Goal: Check status

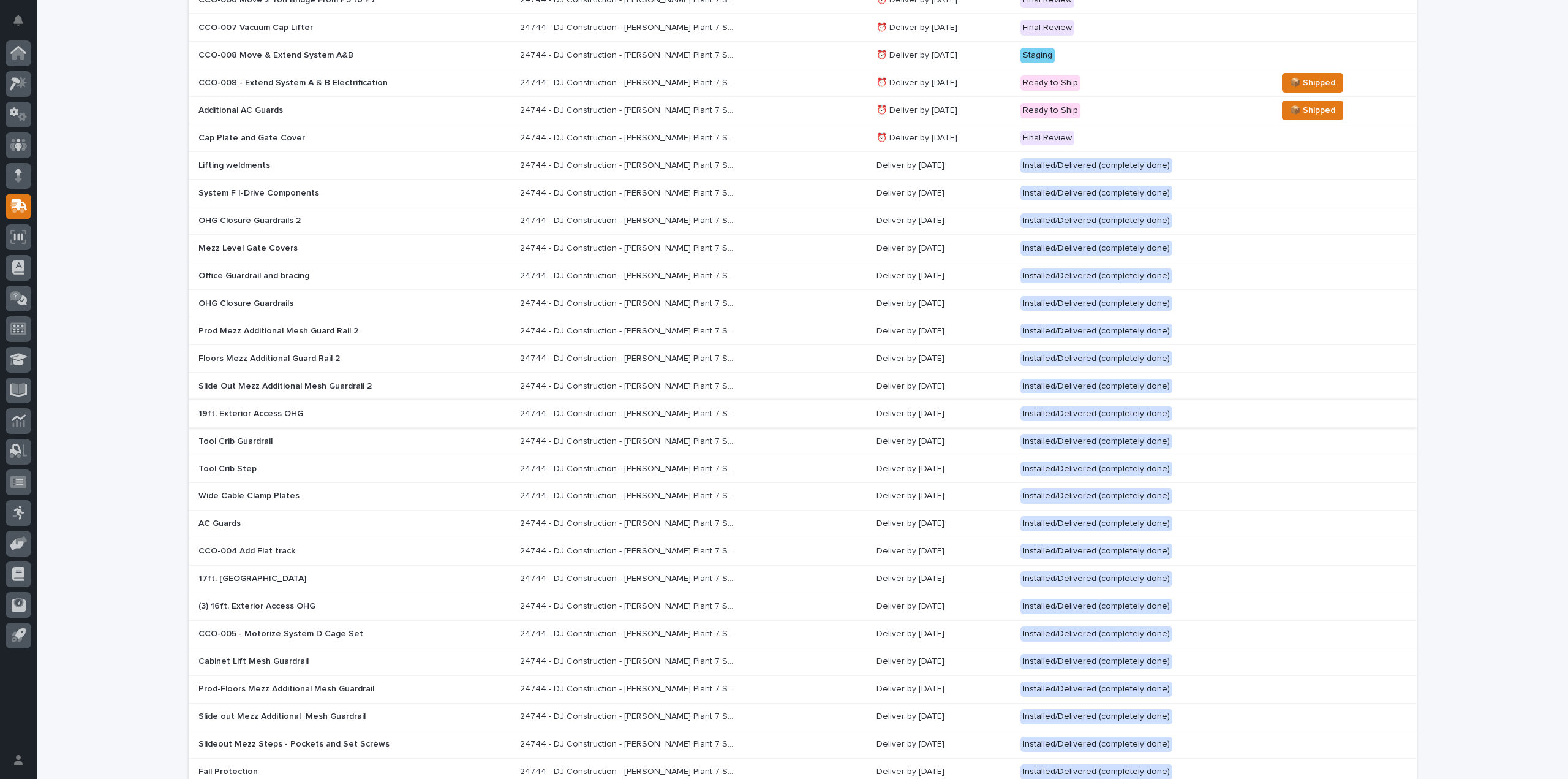
scroll to position [529, 0]
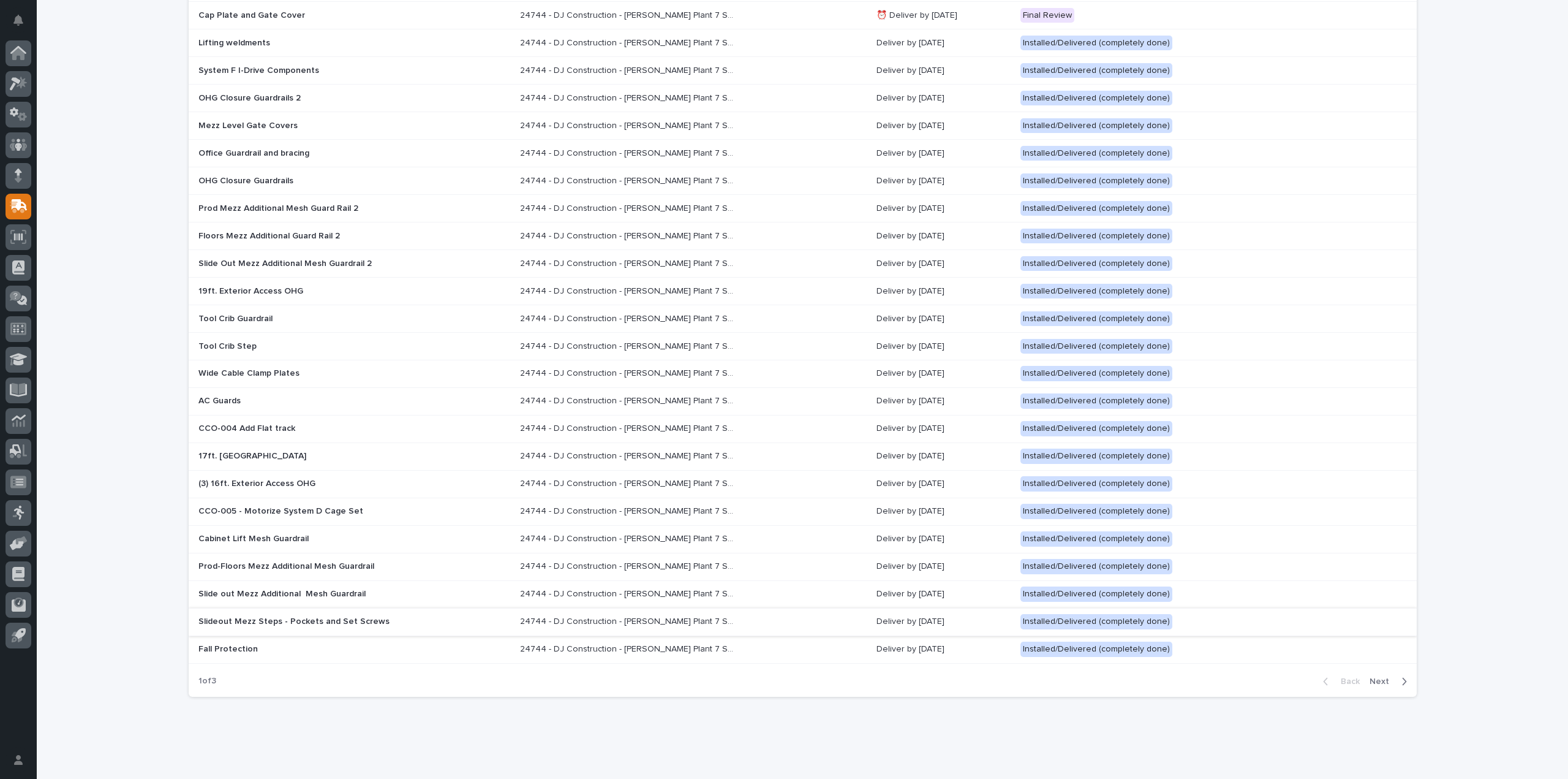
drag, startPoint x: 1378, startPoint y: 673, endPoint x: 1030, endPoint y: 612, distance: 353.3
click at [1378, 676] on span "Next" at bounding box center [1383, 682] width 27 height 11
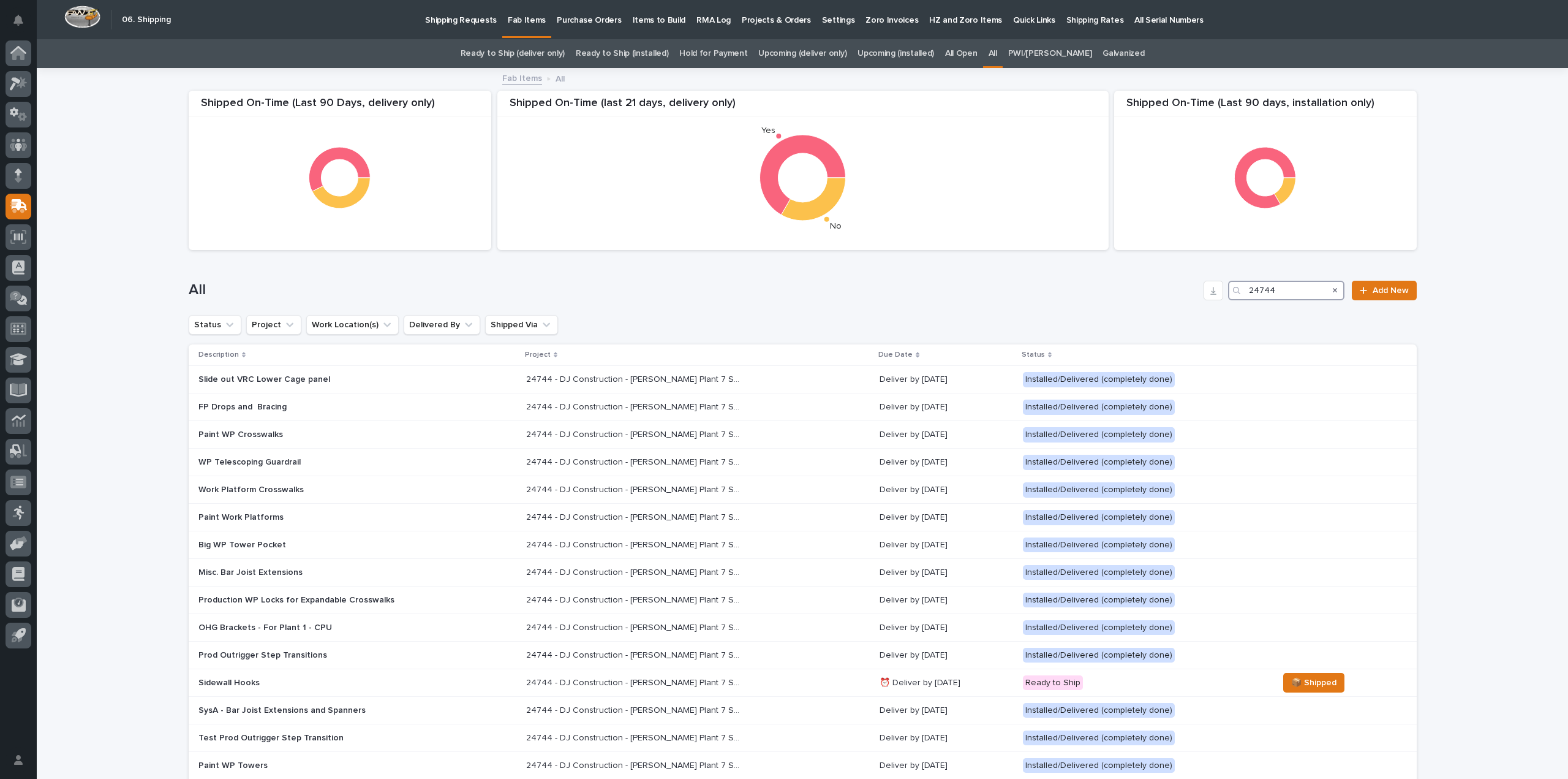
drag, startPoint x: 1297, startPoint y: 294, endPoint x: 1220, endPoint y: 299, distance: 77.2
click at [1220, 299] on div "All 24744 Add New" at bounding box center [803, 290] width 1228 height 19
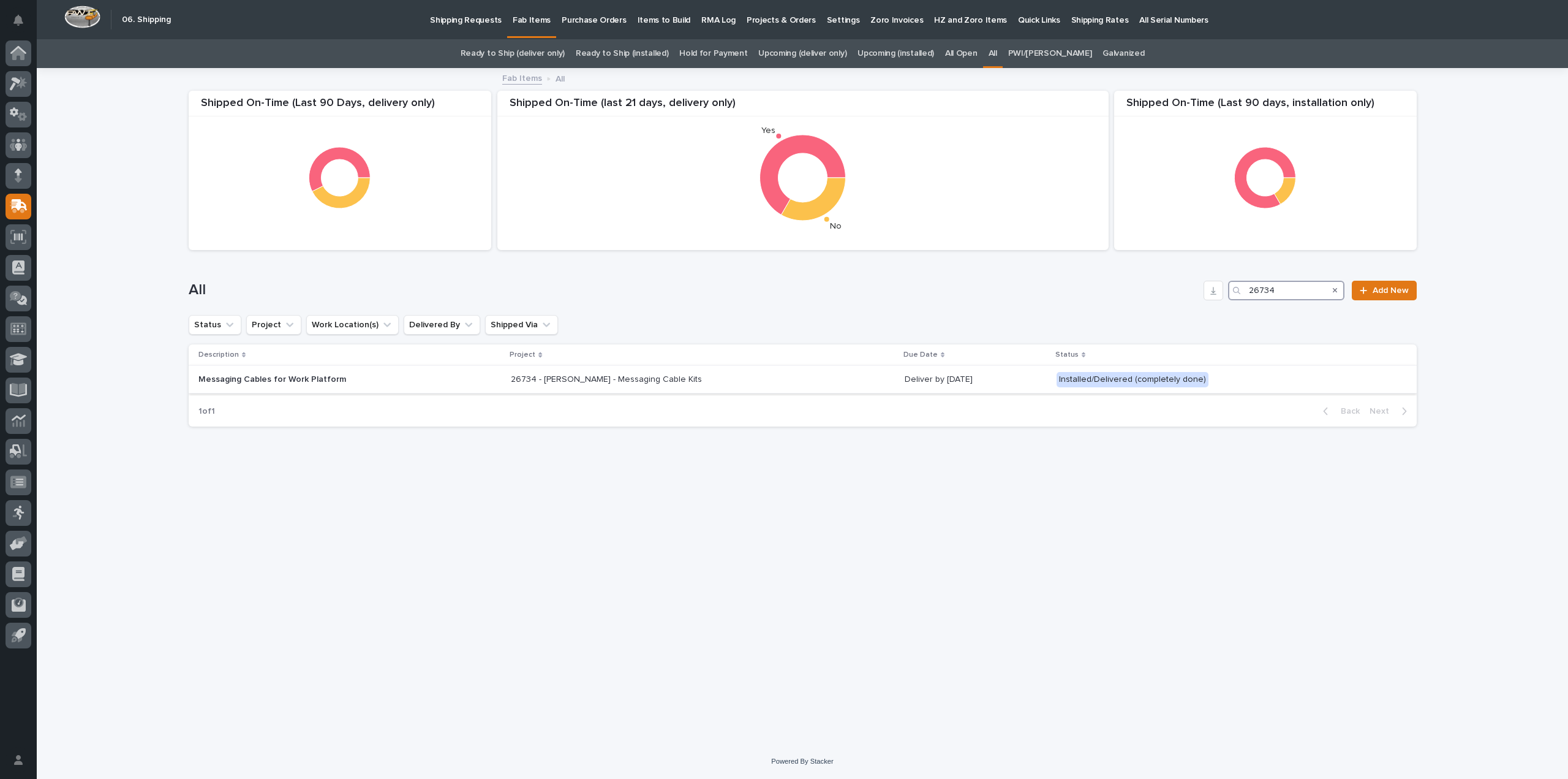
type input "26734"
click at [567, 382] on p "26734 - Brinkley RV - Messaging Cable Kits" at bounding box center [607, 379] width 193 height 13
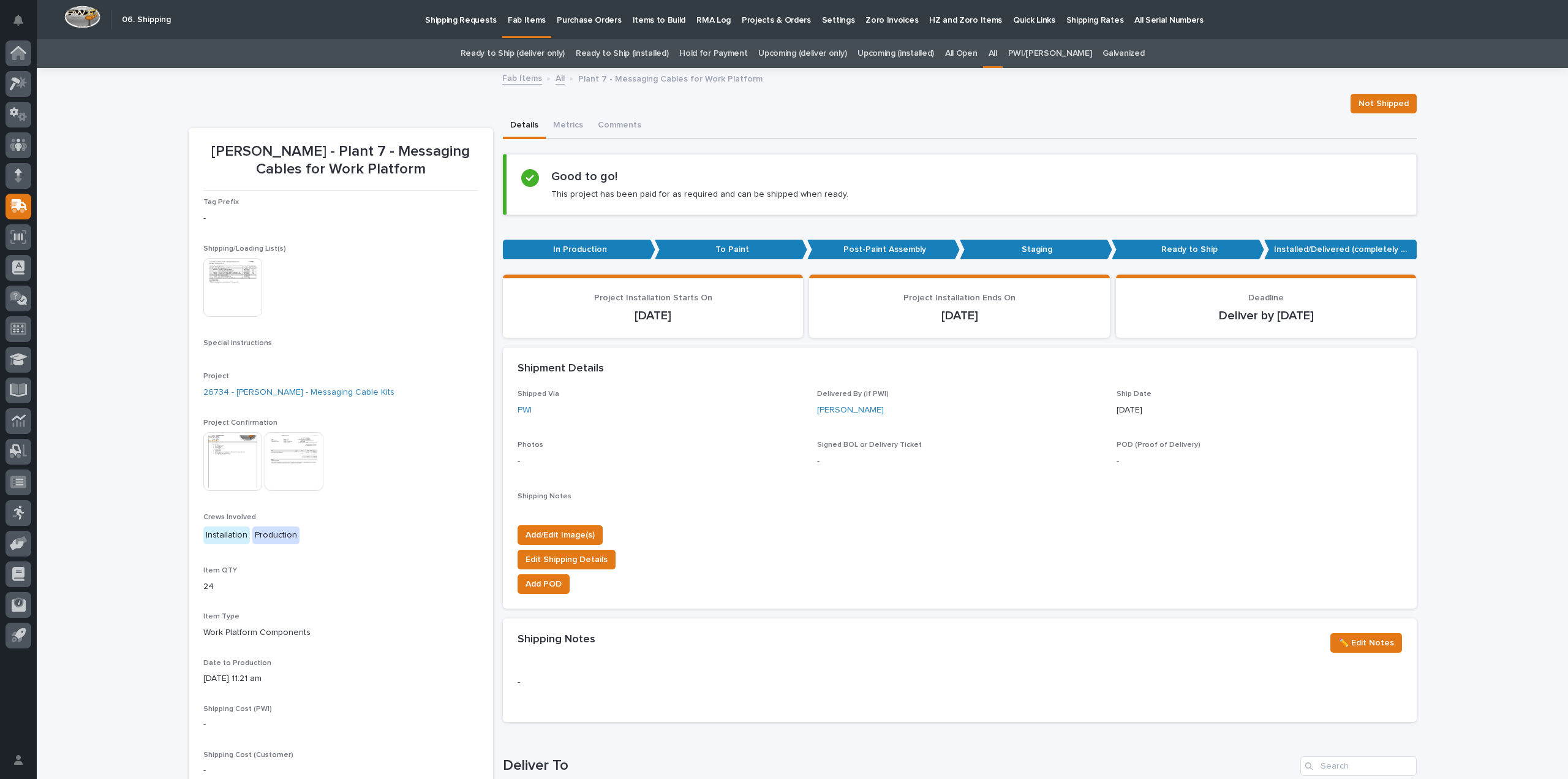
click at [218, 269] on img at bounding box center [233, 287] width 59 height 59
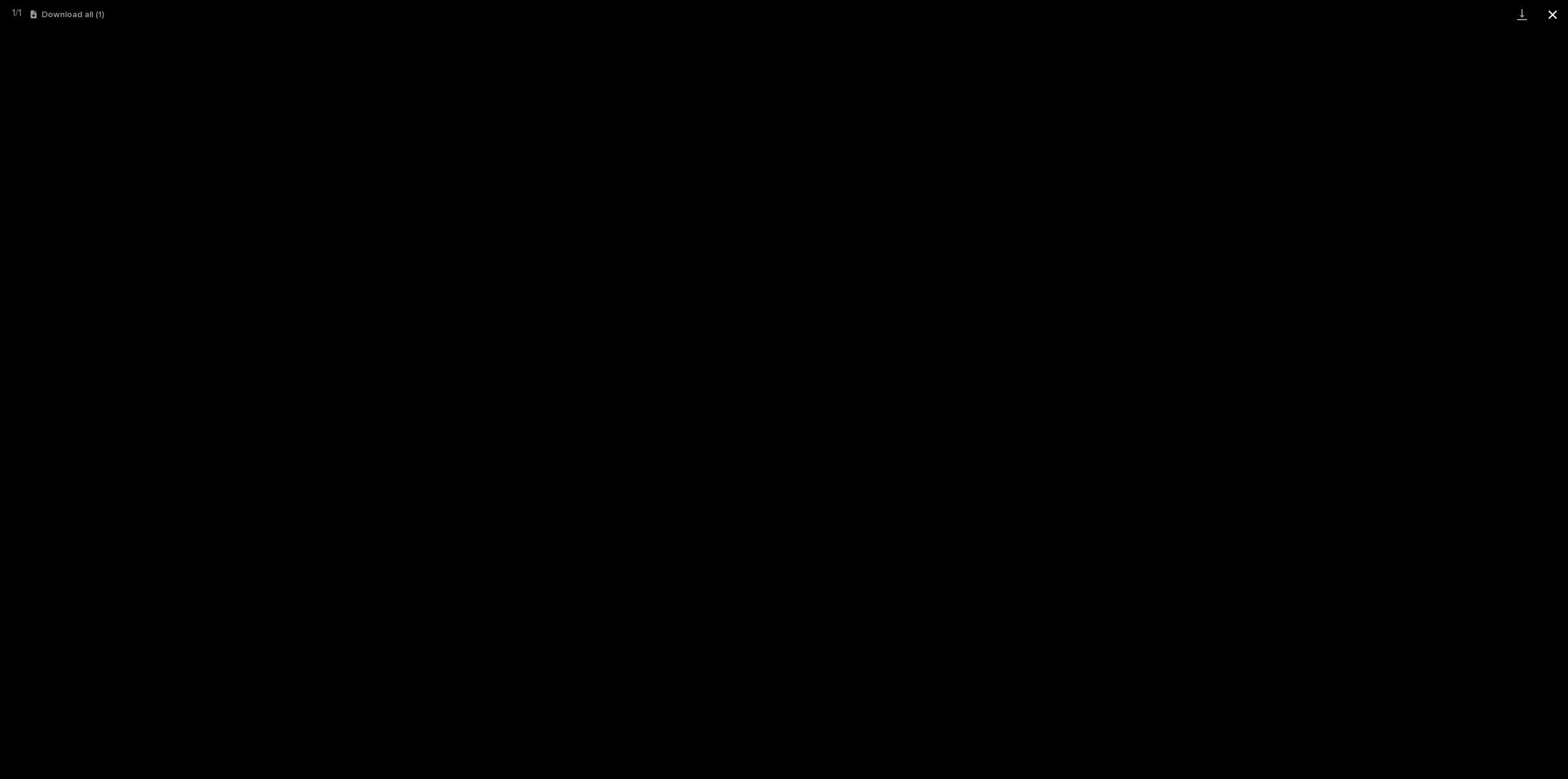
click at [1547, 8] on button "Close gallery" at bounding box center [1552, 14] width 31 height 29
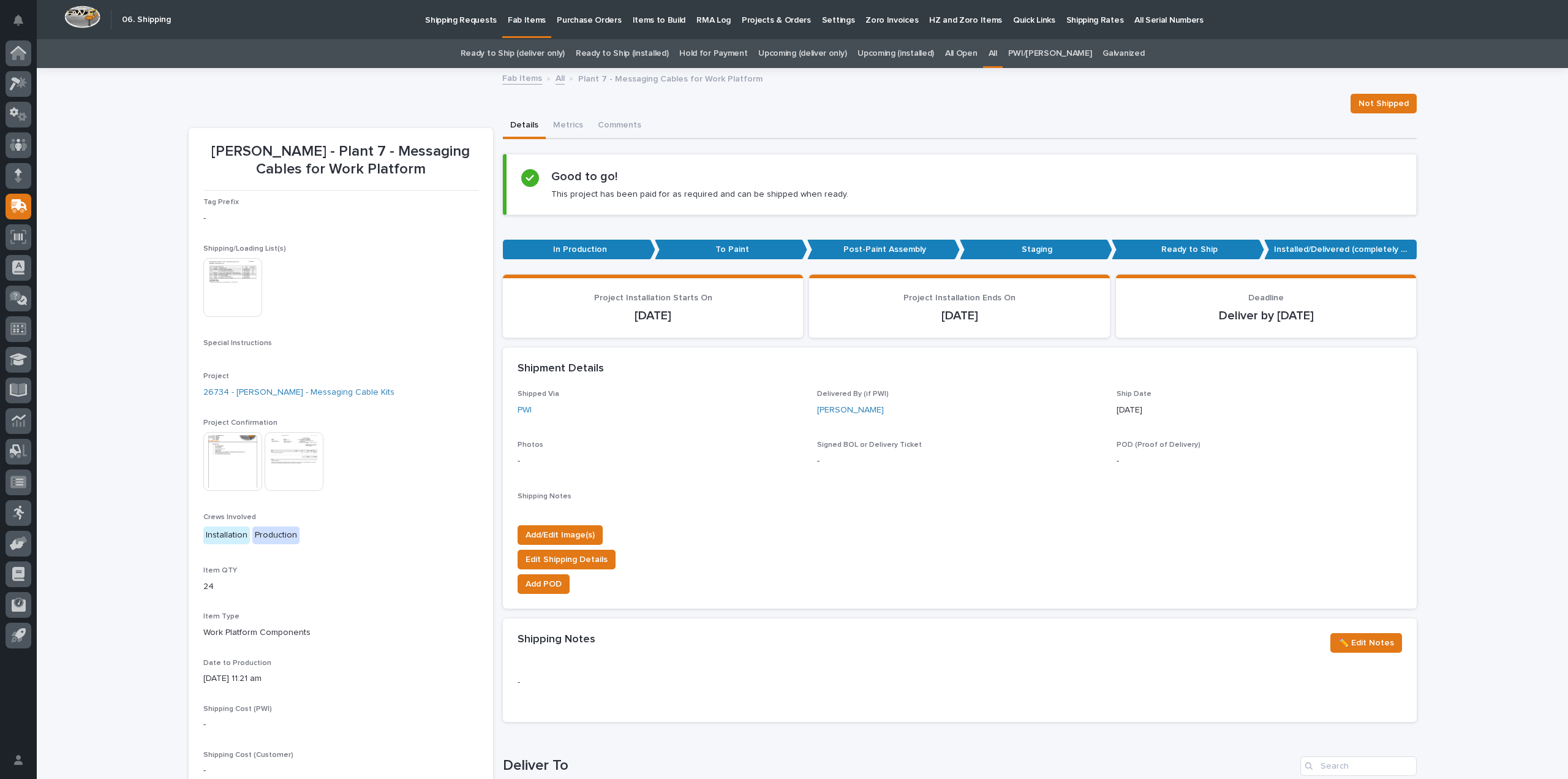
click at [216, 292] on img at bounding box center [233, 287] width 59 height 59
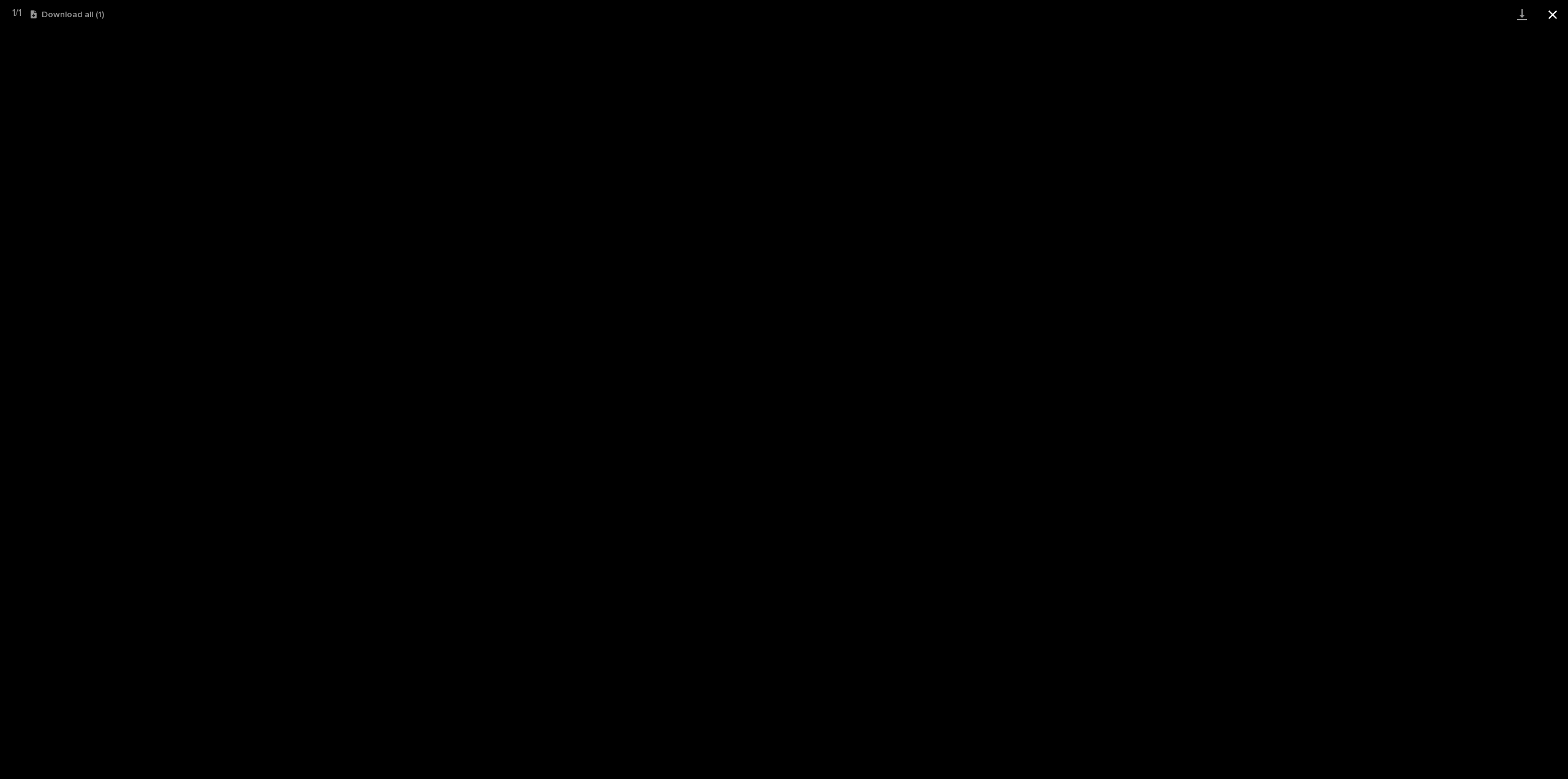
click at [1552, 12] on button "Close gallery" at bounding box center [1552, 14] width 31 height 29
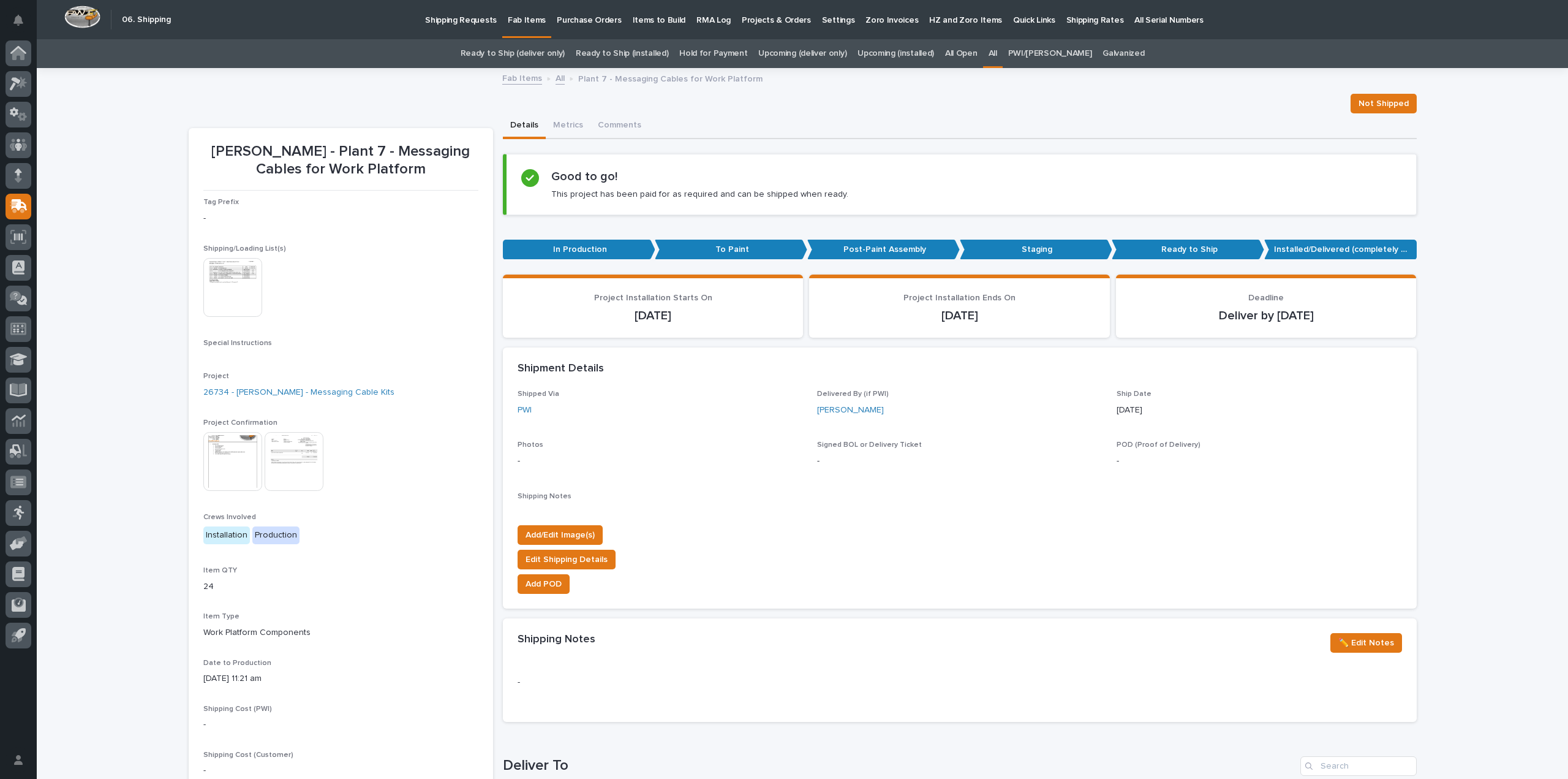
drag, startPoint x: 154, startPoint y: 430, endPoint x: 156, endPoint y: 424, distance: 6.3
click at [155, 424] on div "Loading... Saving… Loading... Saving… Brinkley - Plant 7 - Messaging Cables for…" at bounding box center [803, 652] width 1531 height 1166
click at [238, 301] on img at bounding box center [233, 287] width 59 height 59
